Goal: Task Accomplishment & Management: Use online tool/utility

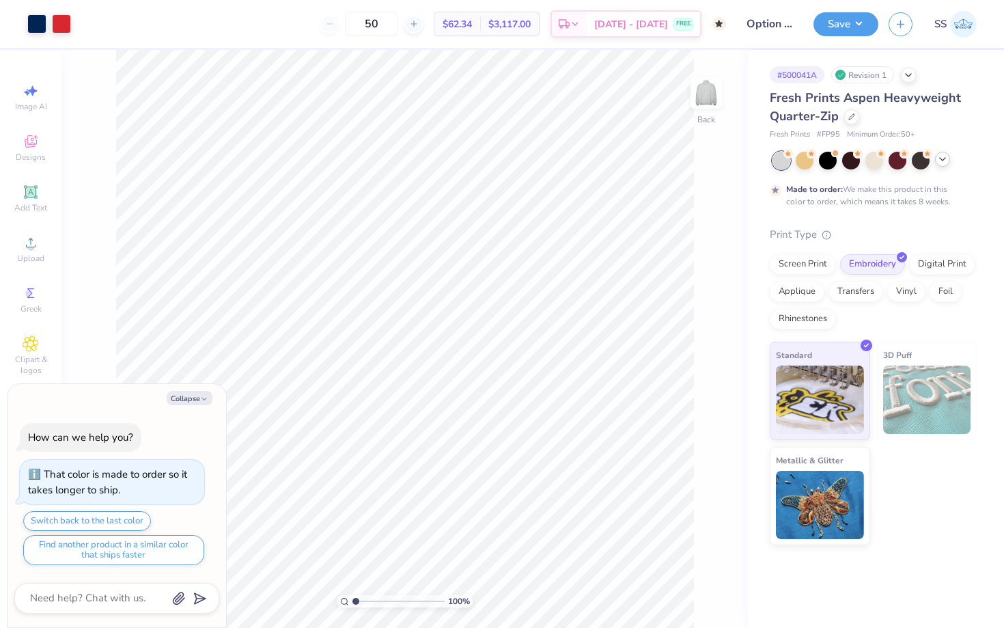
click at [940, 161] on icon at bounding box center [943, 159] width 11 height 11
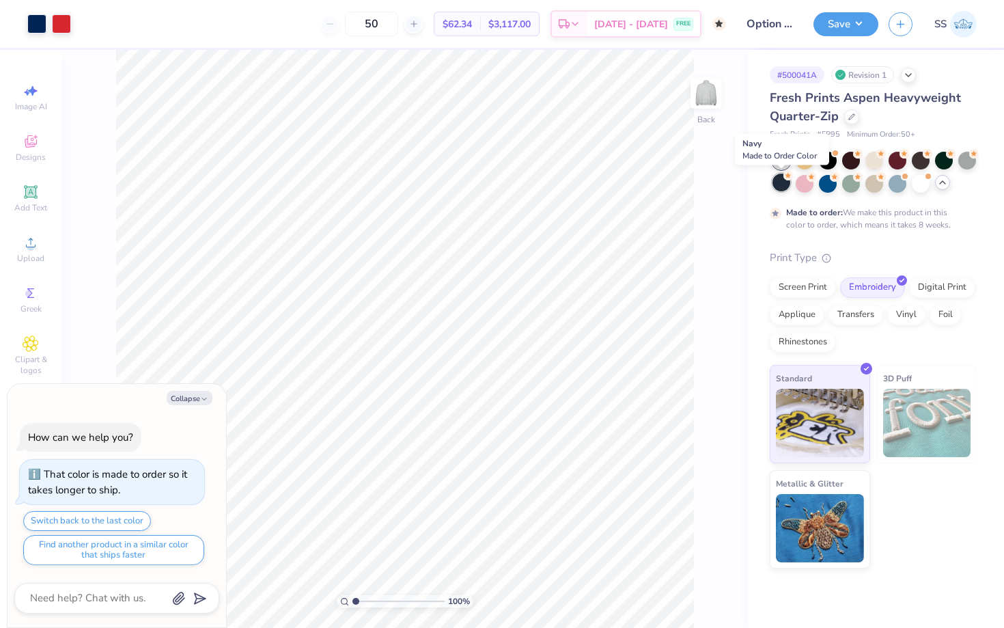
click at [780, 182] on div at bounding box center [782, 183] width 18 height 18
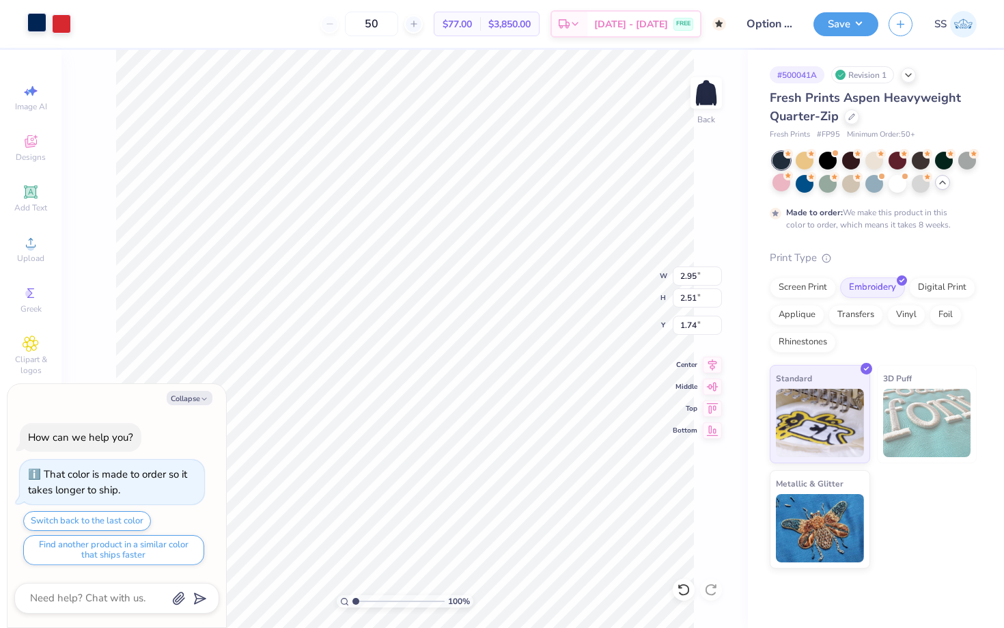
click at [41, 21] on div at bounding box center [36, 22] width 19 height 19
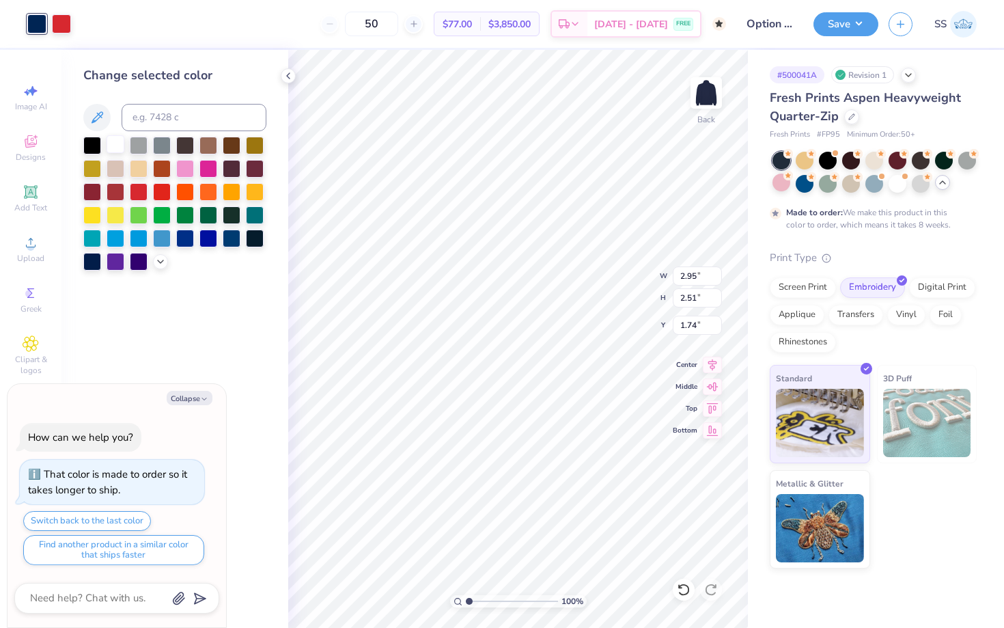
click at [113, 143] on div at bounding box center [116, 144] width 18 height 18
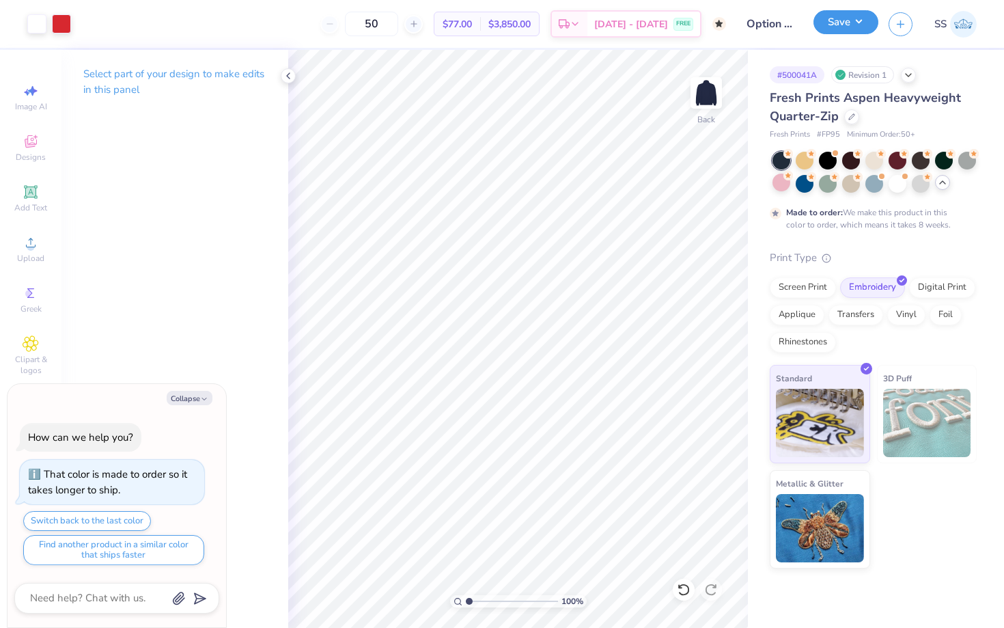
click at [838, 18] on button "Save" at bounding box center [846, 22] width 65 height 24
type textarea "x"
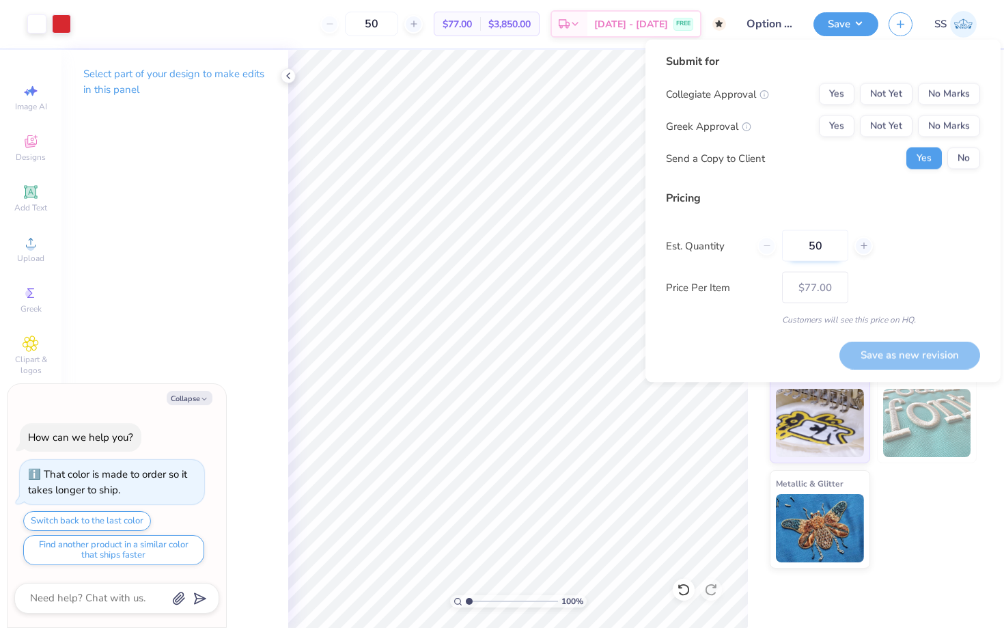
click at [816, 247] on input "50" at bounding box center [815, 245] width 66 height 31
type input "25"
type input "50"
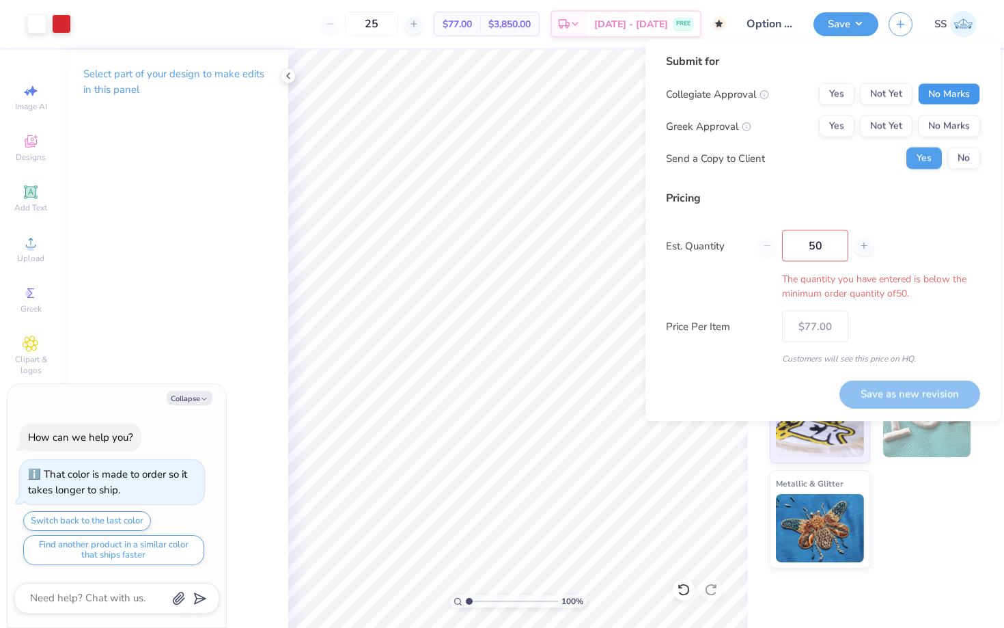
click at [926, 92] on button "No Marks" at bounding box center [949, 94] width 62 height 22
type input "50"
click at [942, 127] on button "No Marks" at bounding box center [949, 126] width 62 height 22
type input "$77.00"
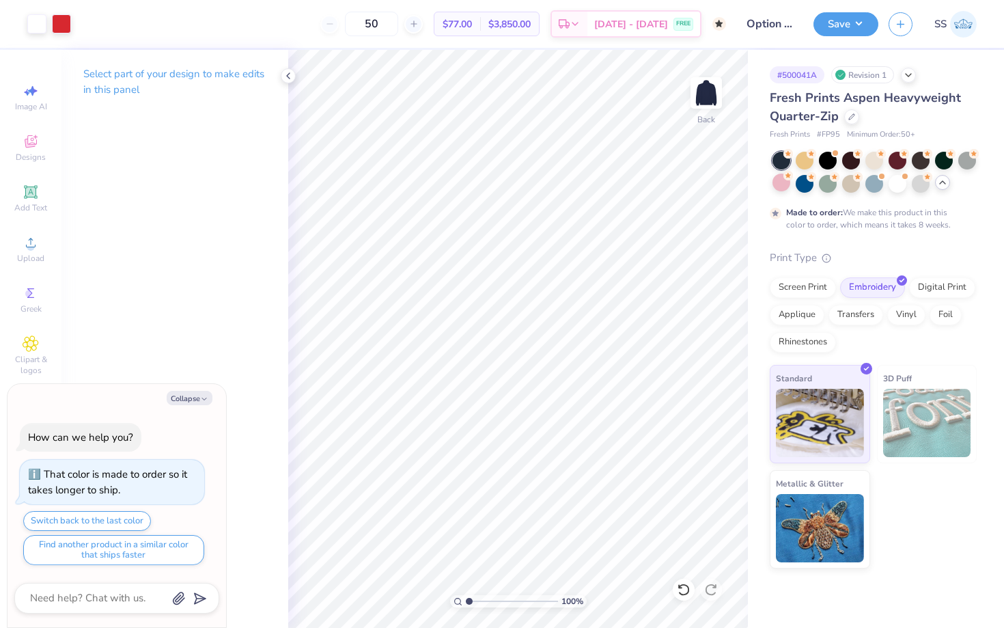
click at [944, 185] on icon at bounding box center [943, 182] width 11 height 11
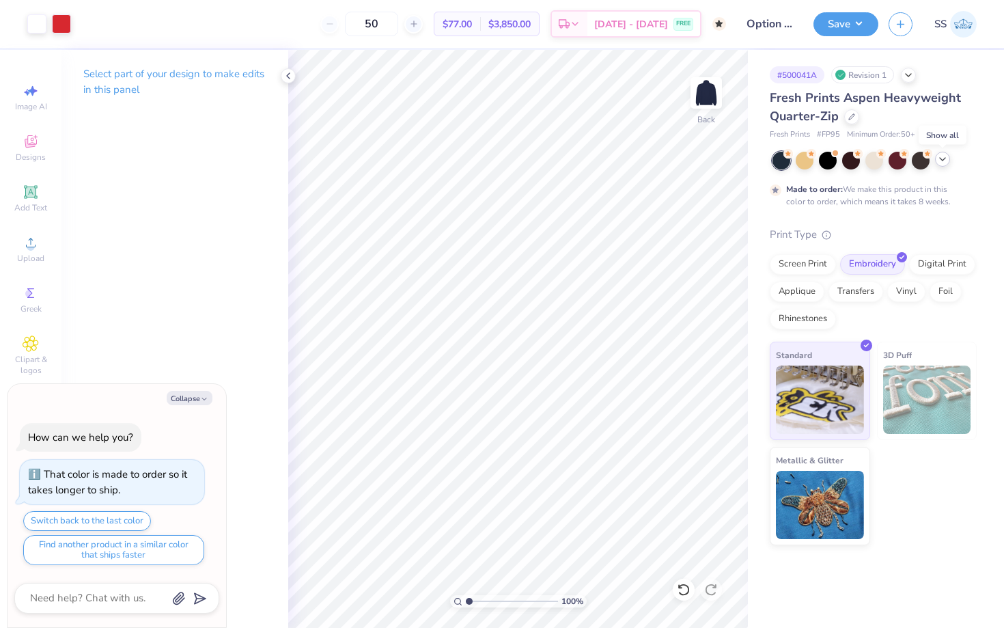
click at [943, 160] on polyline at bounding box center [942, 159] width 5 height 3
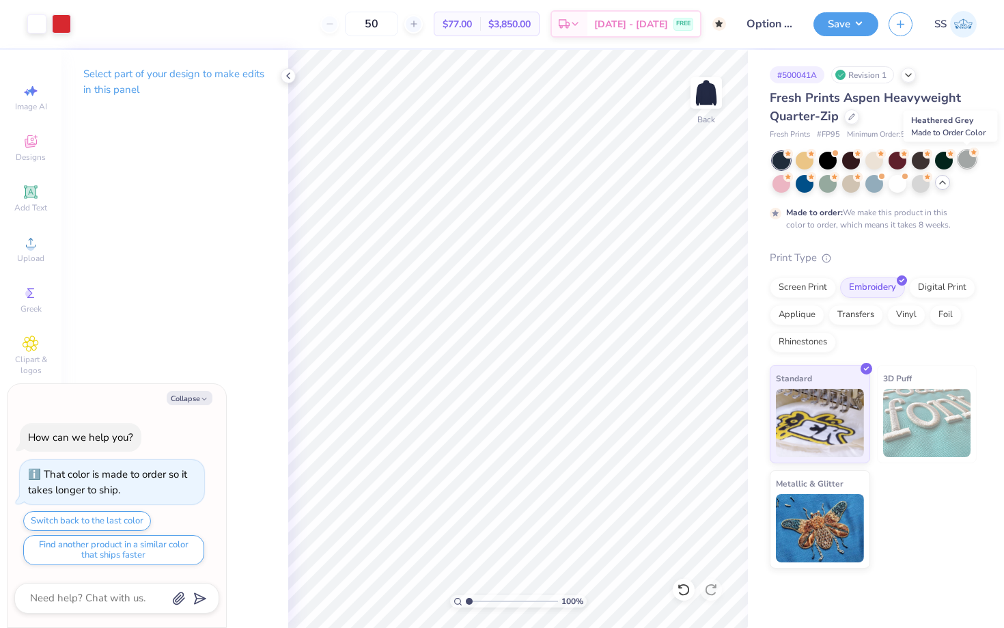
click at [966, 159] on div at bounding box center [968, 159] width 18 height 18
click at [864, 164] on div at bounding box center [875, 172] width 204 height 41
click at [869, 164] on div at bounding box center [875, 159] width 18 height 18
click at [849, 18] on button "Save" at bounding box center [846, 22] width 65 height 24
type textarea "x"
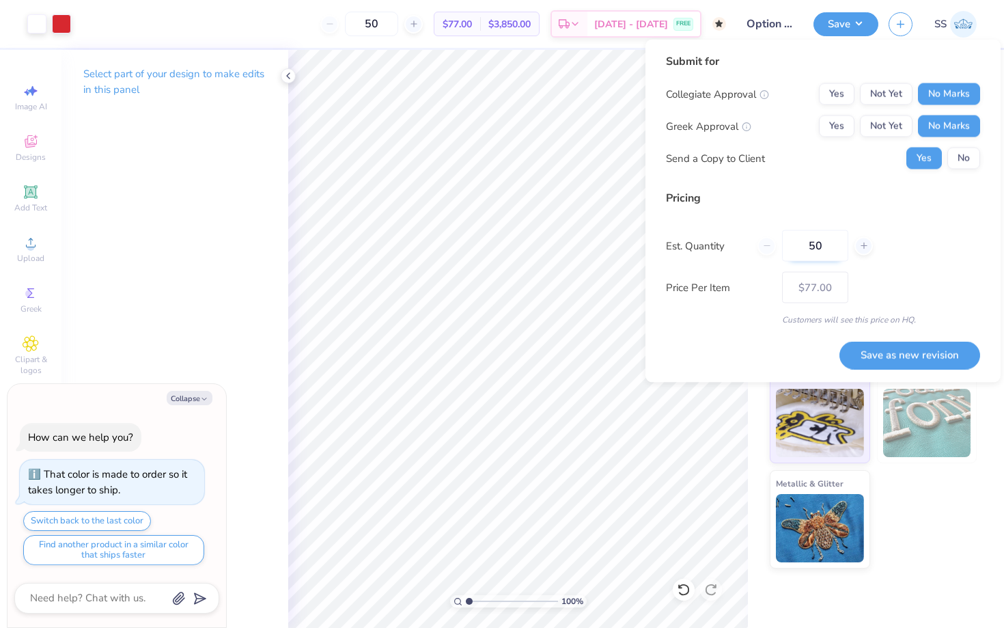
click at [811, 243] on input "50" at bounding box center [815, 245] width 66 height 31
type input "25"
type input "50"
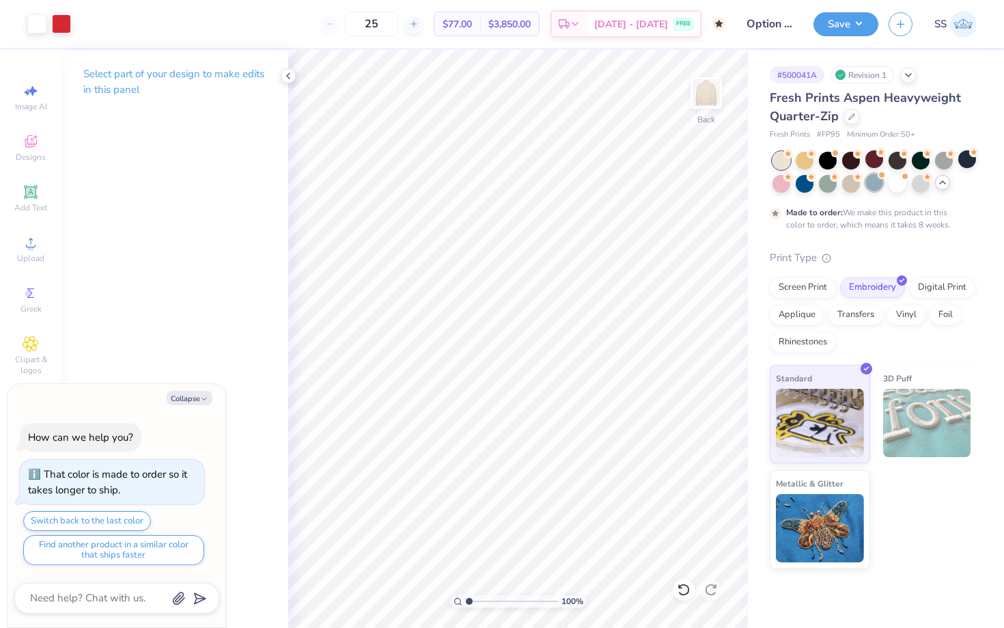
click at [875, 180] on div at bounding box center [875, 183] width 18 height 18
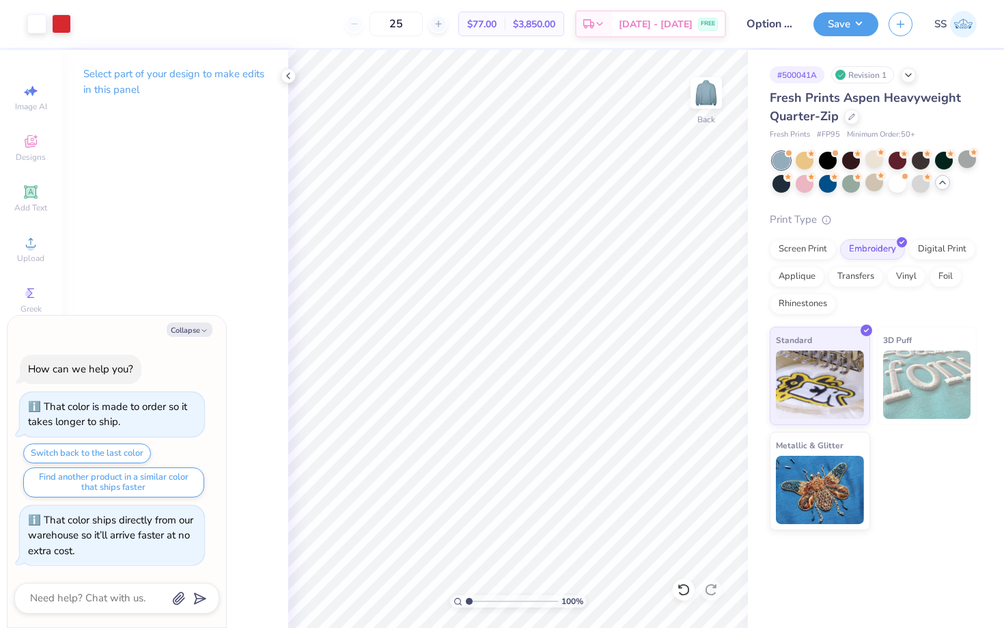
scroll to position [318, 0]
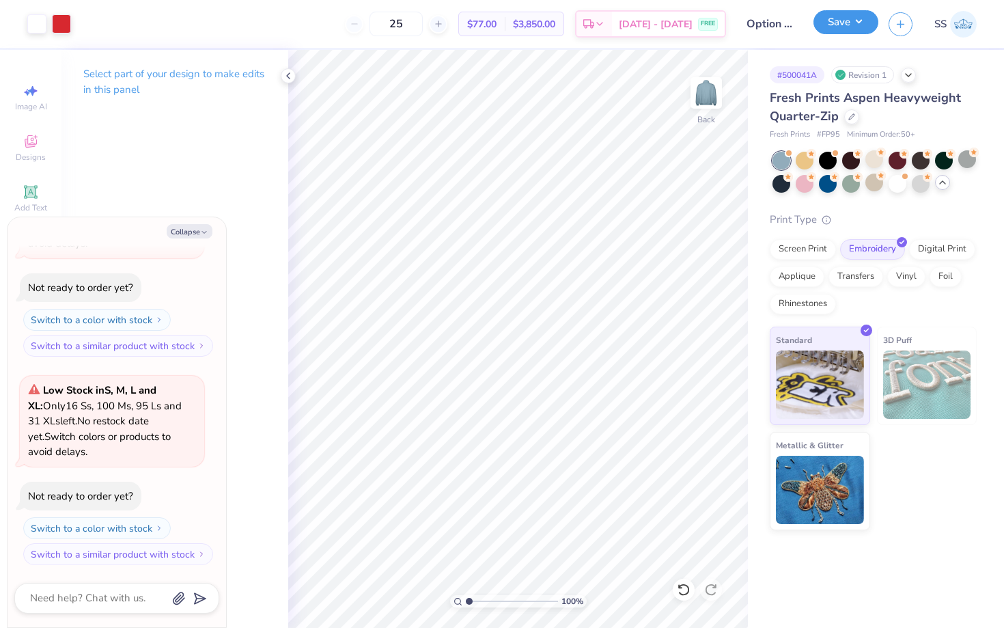
click at [841, 27] on button "Save" at bounding box center [846, 22] width 65 height 24
type textarea "x"
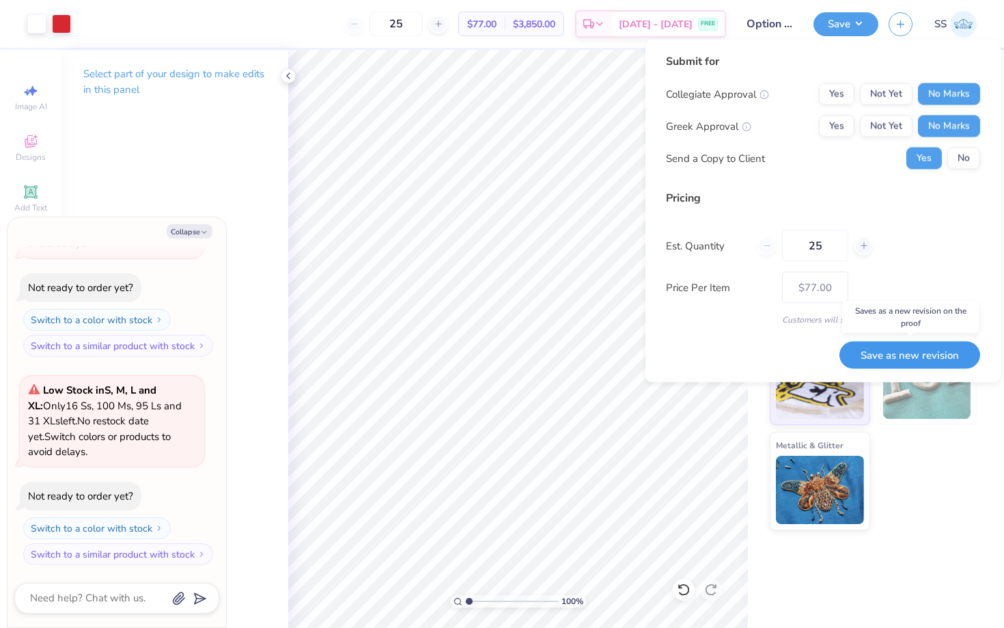
click at [890, 354] on button "Save as new revision" at bounding box center [910, 355] width 141 height 28
type input "$79.20"
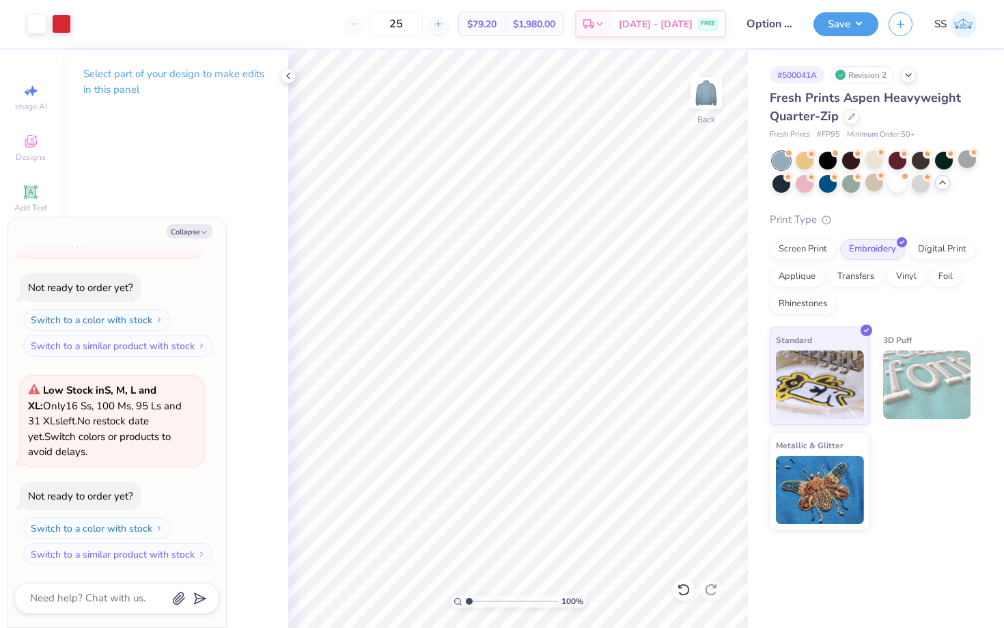
scroll to position [318, 0]
click at [823, 29] on button "Save" at bounding box center [846, 22] width 65 height 24
type textarea "x"
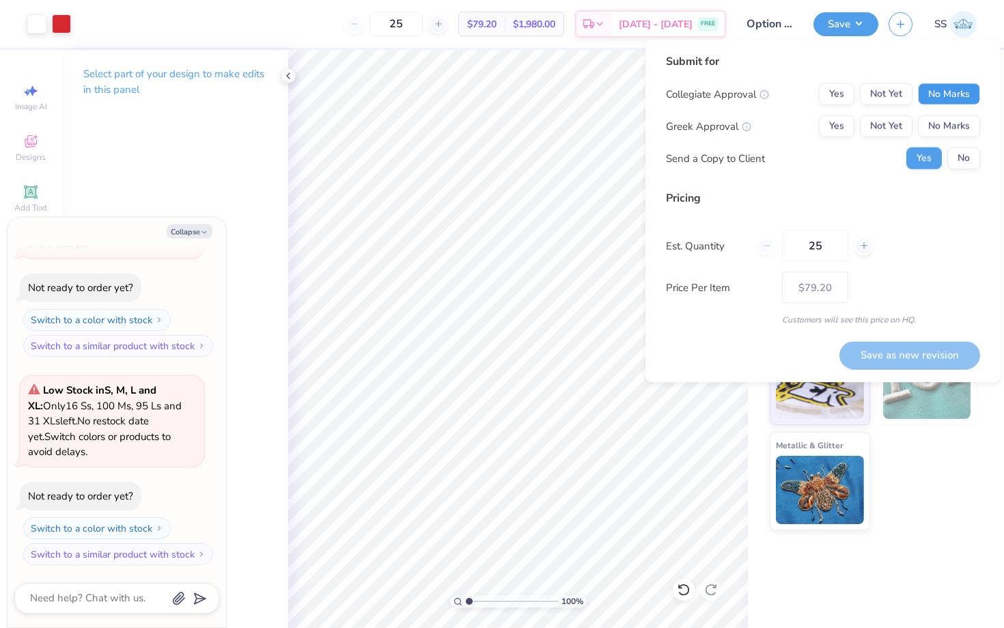
click at [945, 92] on button "No Marks" at bounding box center [949, 94] width 62 height 22
click at [945, 130] on button "No Marks" at bounding box center [949, 126] width 62 height 22
click at [905, 354] on button "Save as new revision" at bounding box center [910, 355] width 141 height 28
type input "$79.20"
type textarea "x"
